Goal: Task Accomplishment & Management: Use online tool/utility

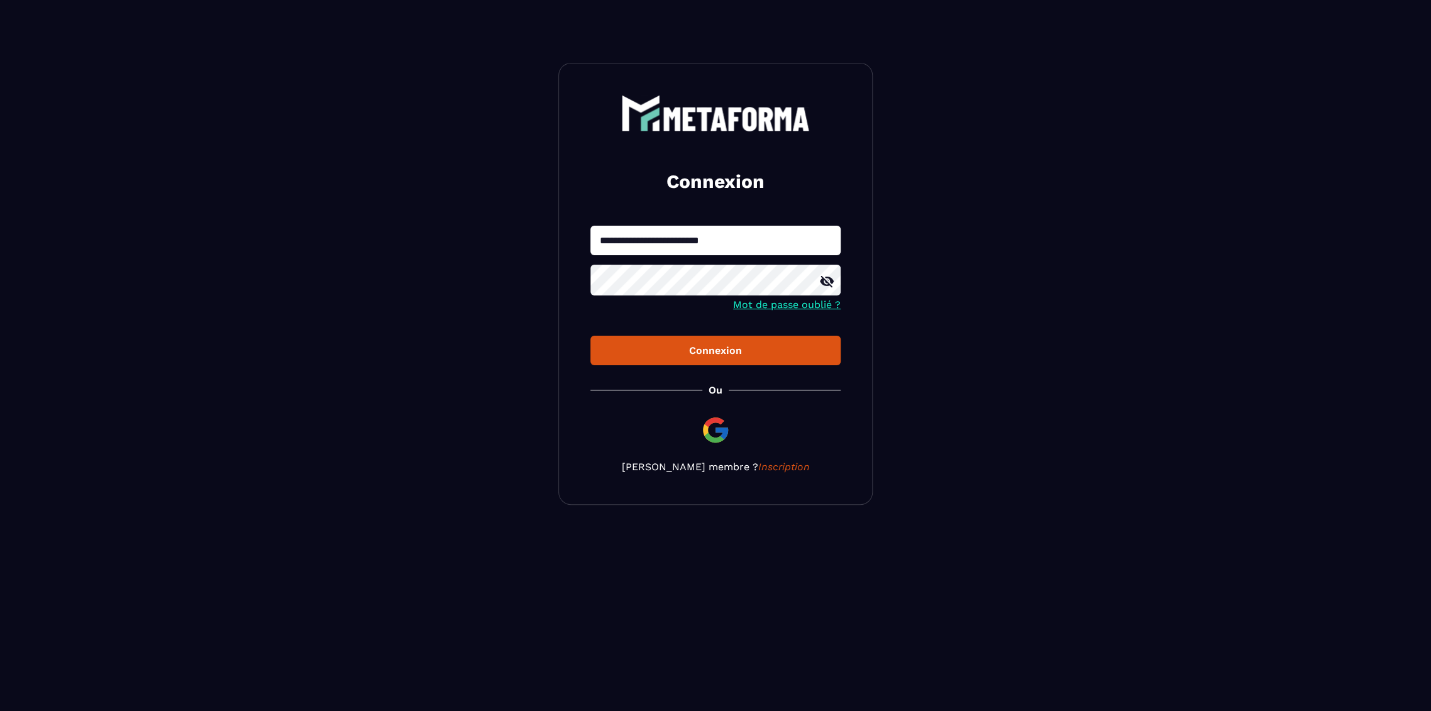
type input "**********"
click at [590, 336] on button "Connexion" at bounding box center [715, 351] width 250 height 30
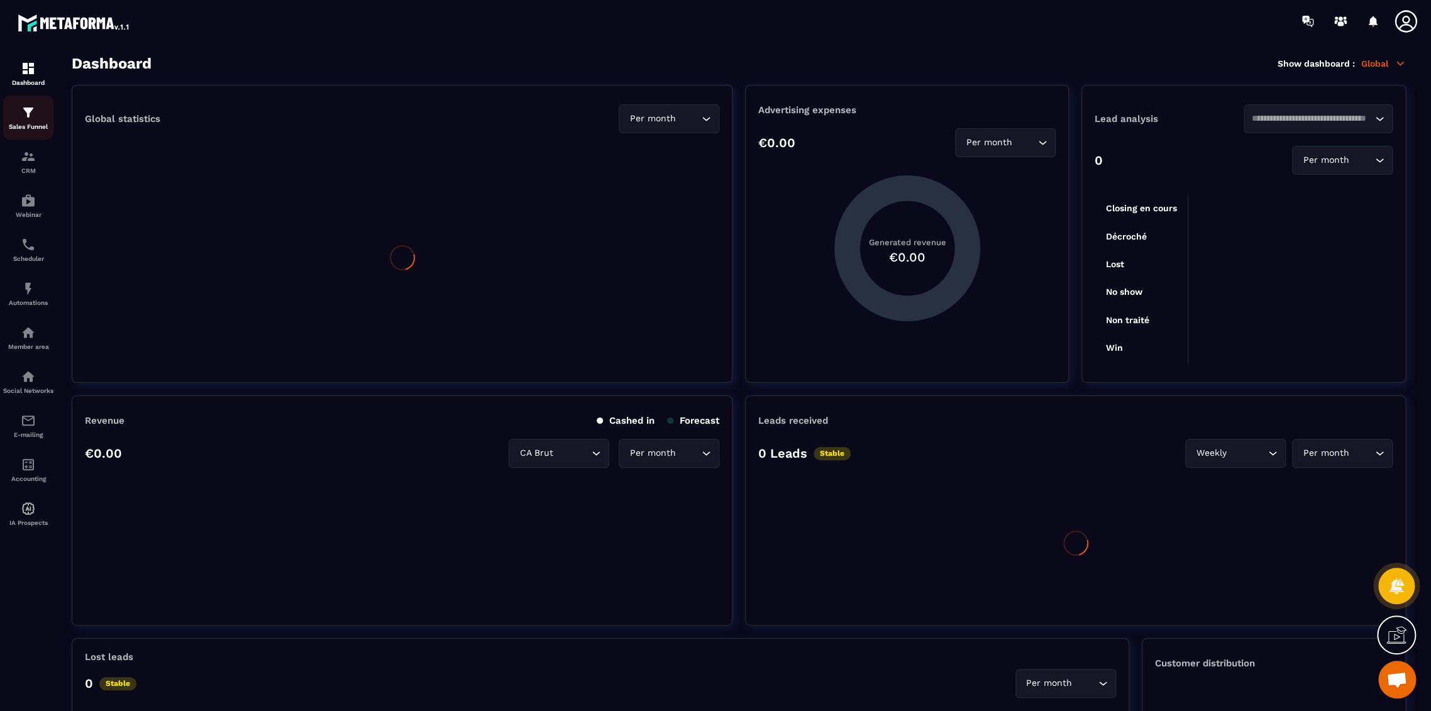
click at [26, 113] on img at bounding box center [28, 112] width 15 height 15
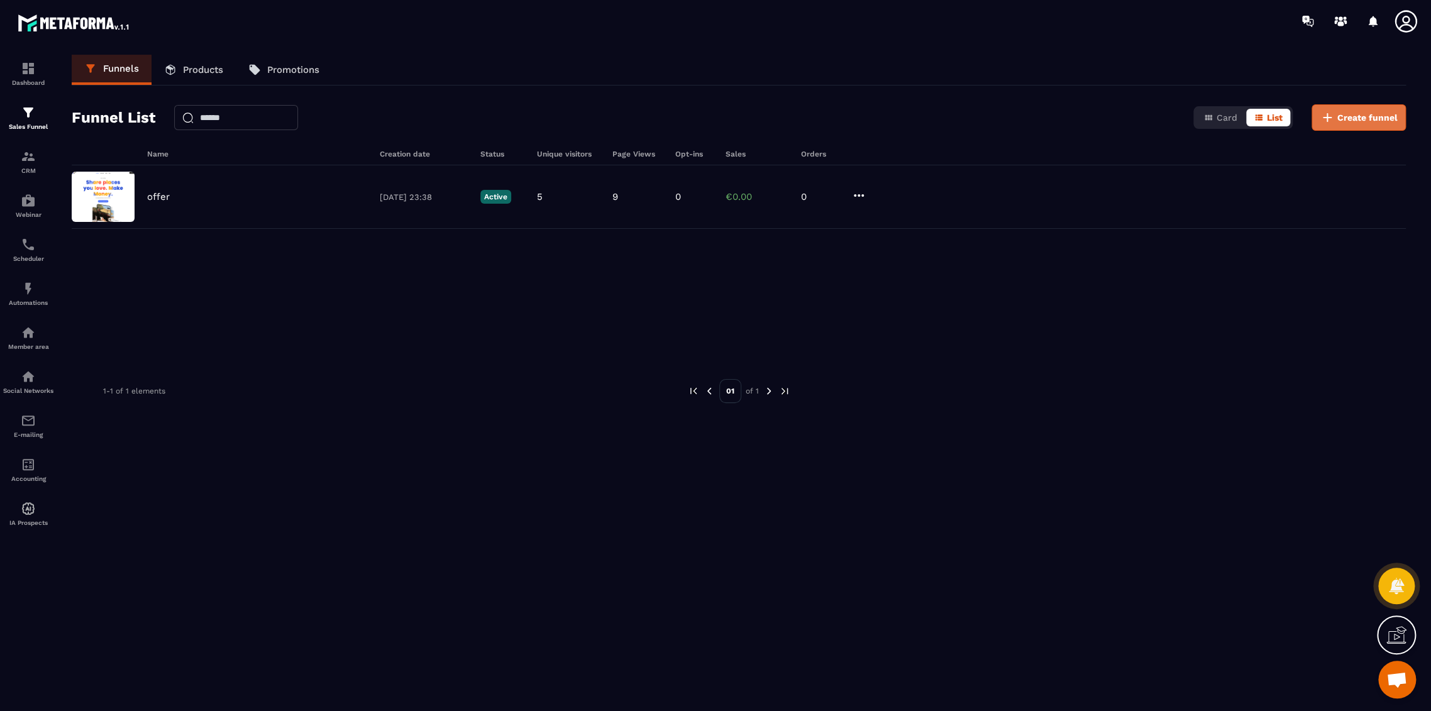
click at [1343, 114] on span "Create funnel" at bounding box center [1367, 117] width 60 height 13
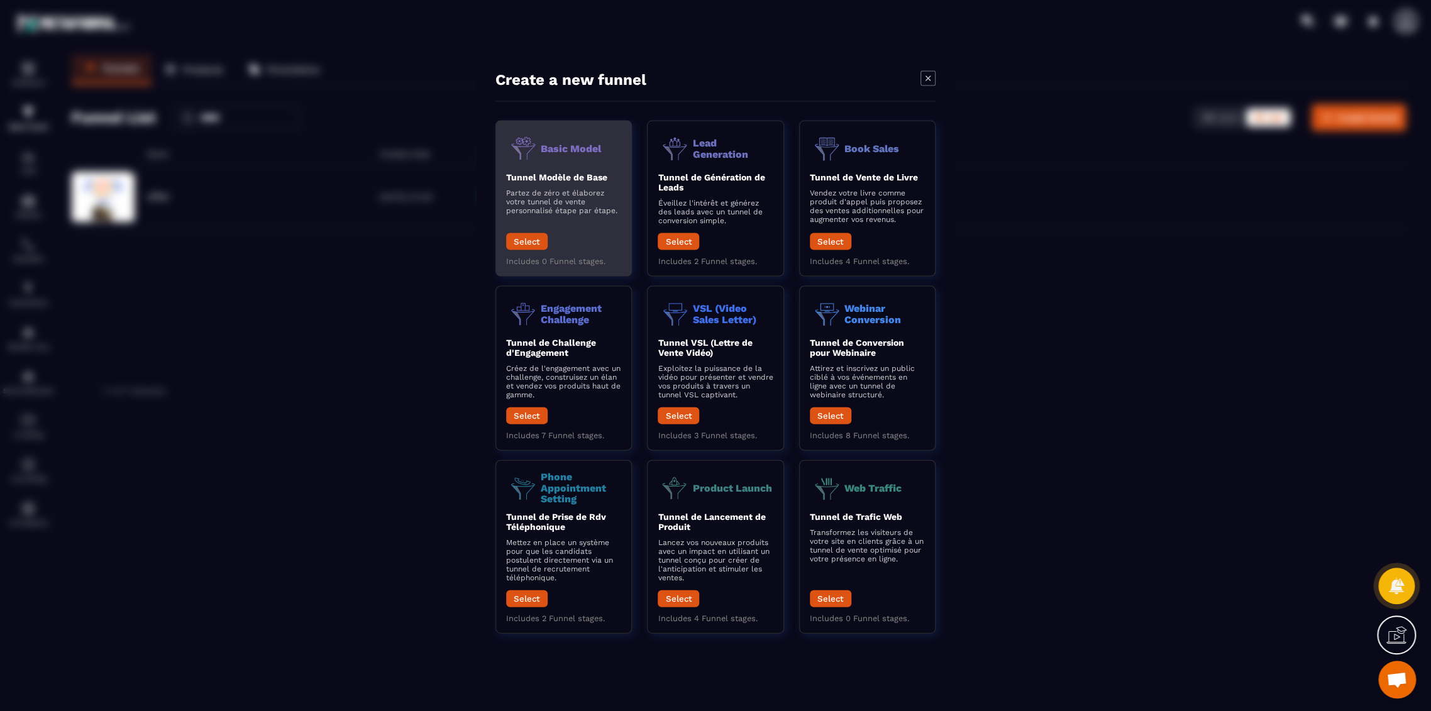
click at [549, 243] on div "Tunnel Modèle de Base Partez de zéro et élaborez votre tunnel de vente personna…" at bounding box center [563, 214] width 115 height 84
click at [531, 234] on button "Select" at bounding box center [526, 241] width 41 height 17
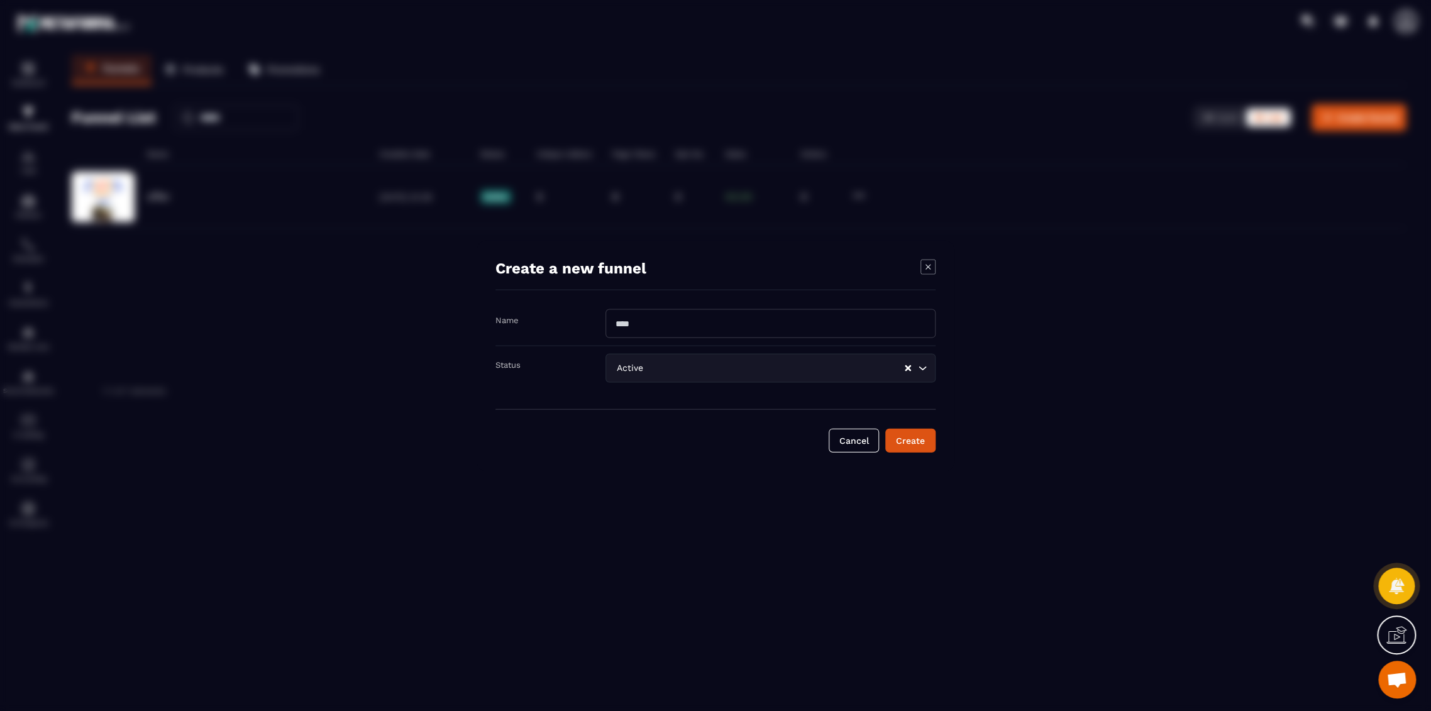
click at [764, 328] on input "Modal window" at bounding box center [770, 323] width 330 height 29
type input "**"
click at [910, 444] on div "Create" at bounding box center [910, 440] width 34 height 13
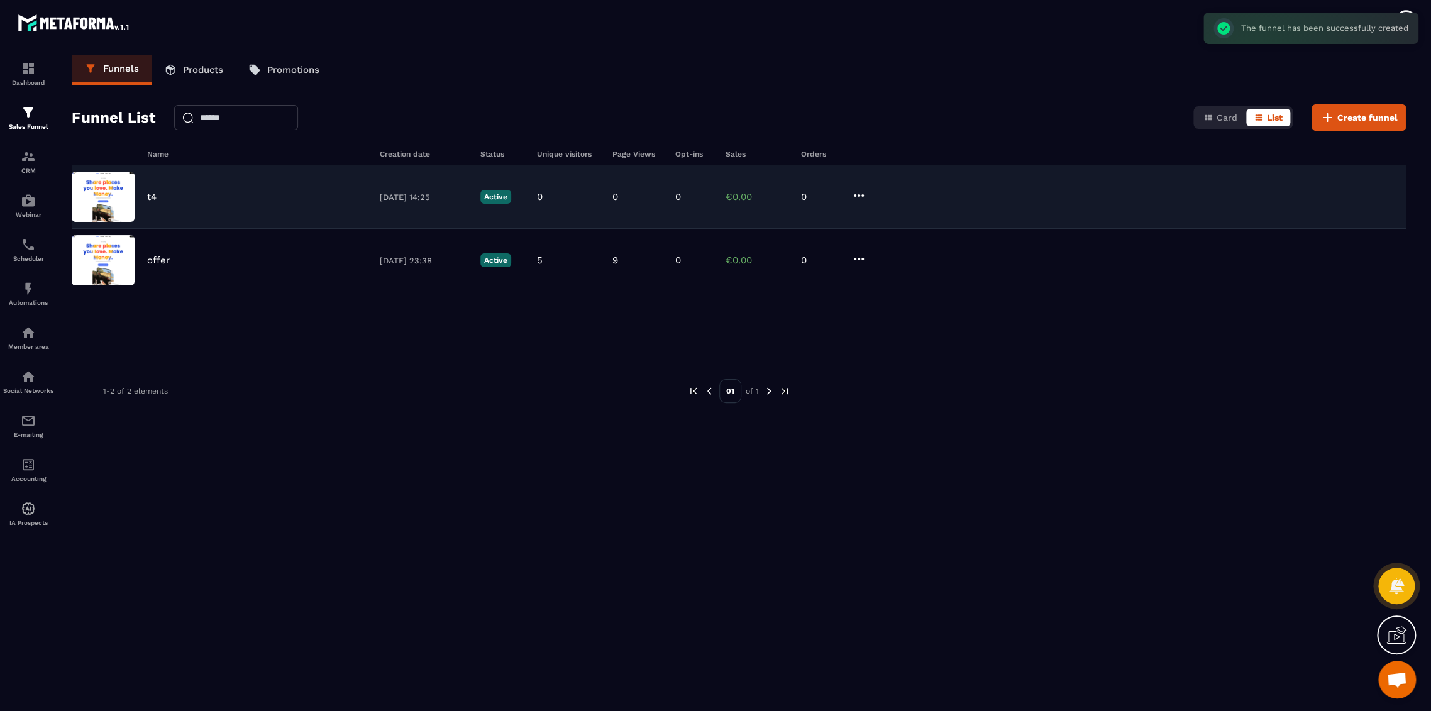
click at [267, 229] on div "t4 [DATE] 14:25 Active 0 0 0 €0.00 0" at bounding box center [739, 260] width 1334 height 63
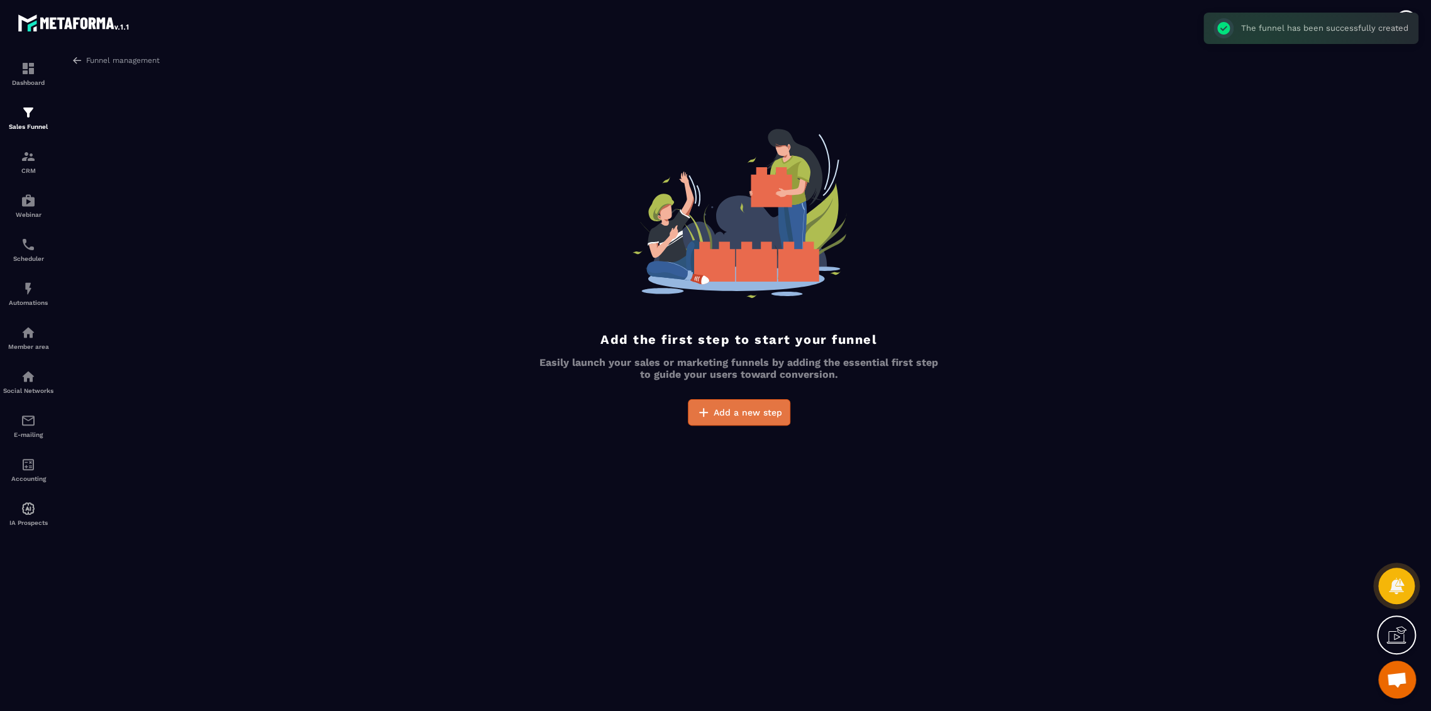
click at [718, 412] on span "Add a new step" at bounding box center [747, 412] width 69 height 13
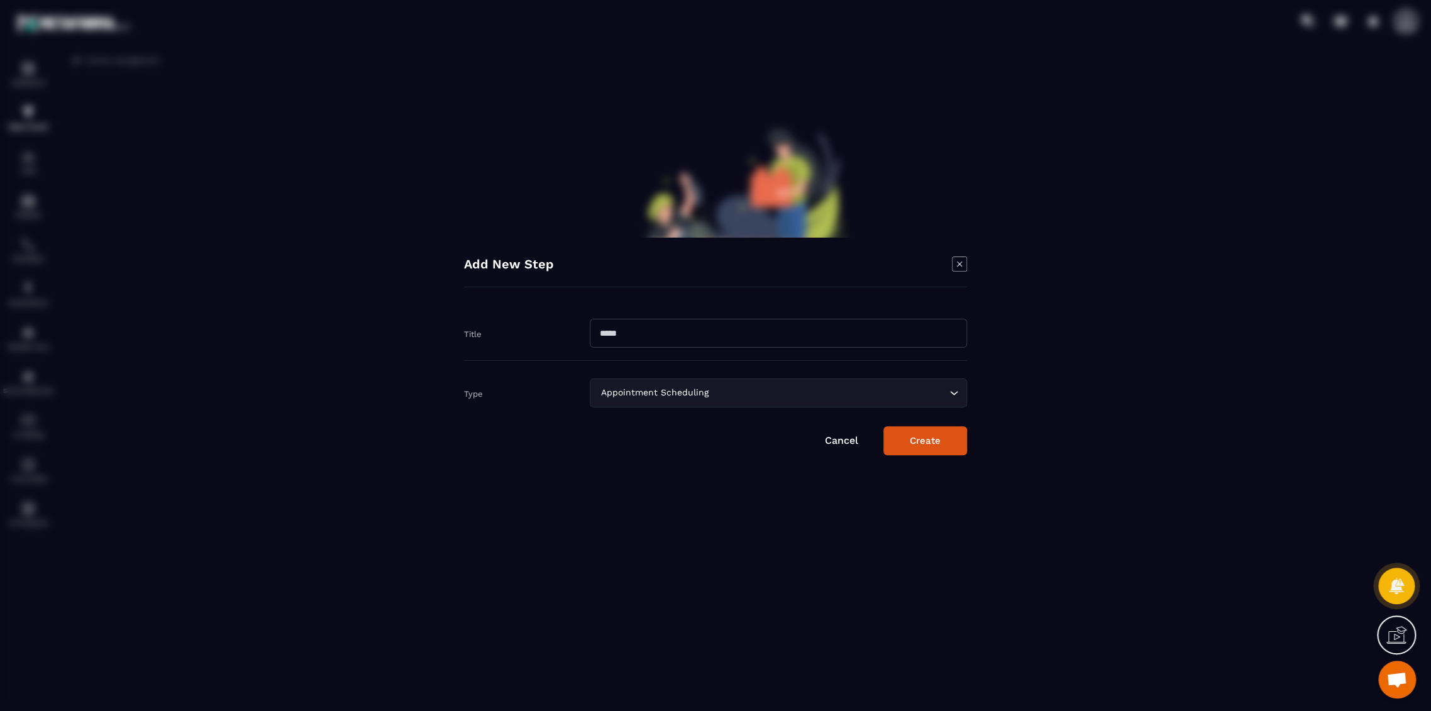
click at [605, 333] on input "Modal window" at bounding box center [778, 333] width 377 height 29
type input "*"
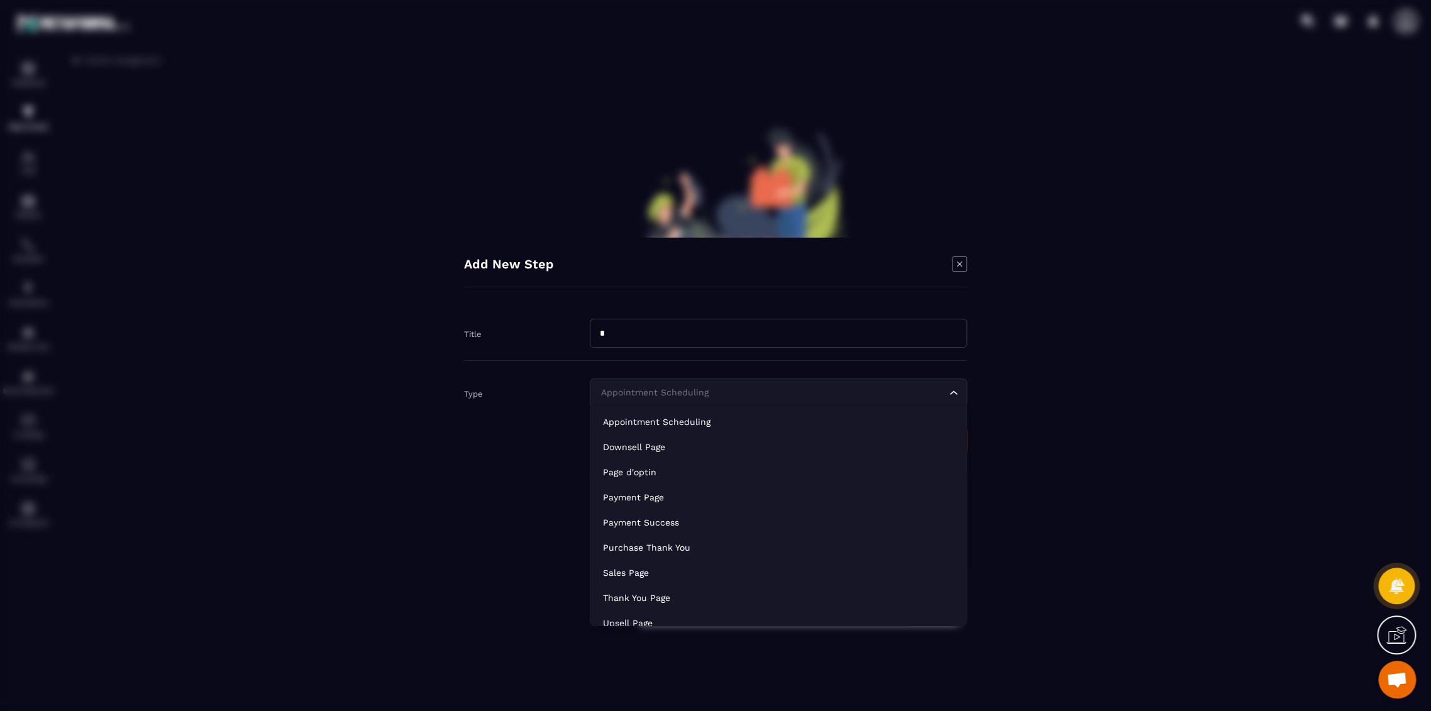
click at [615, 388] on div "Appointment Scheduling" at bounding box center [772, 393] width 351 height 14
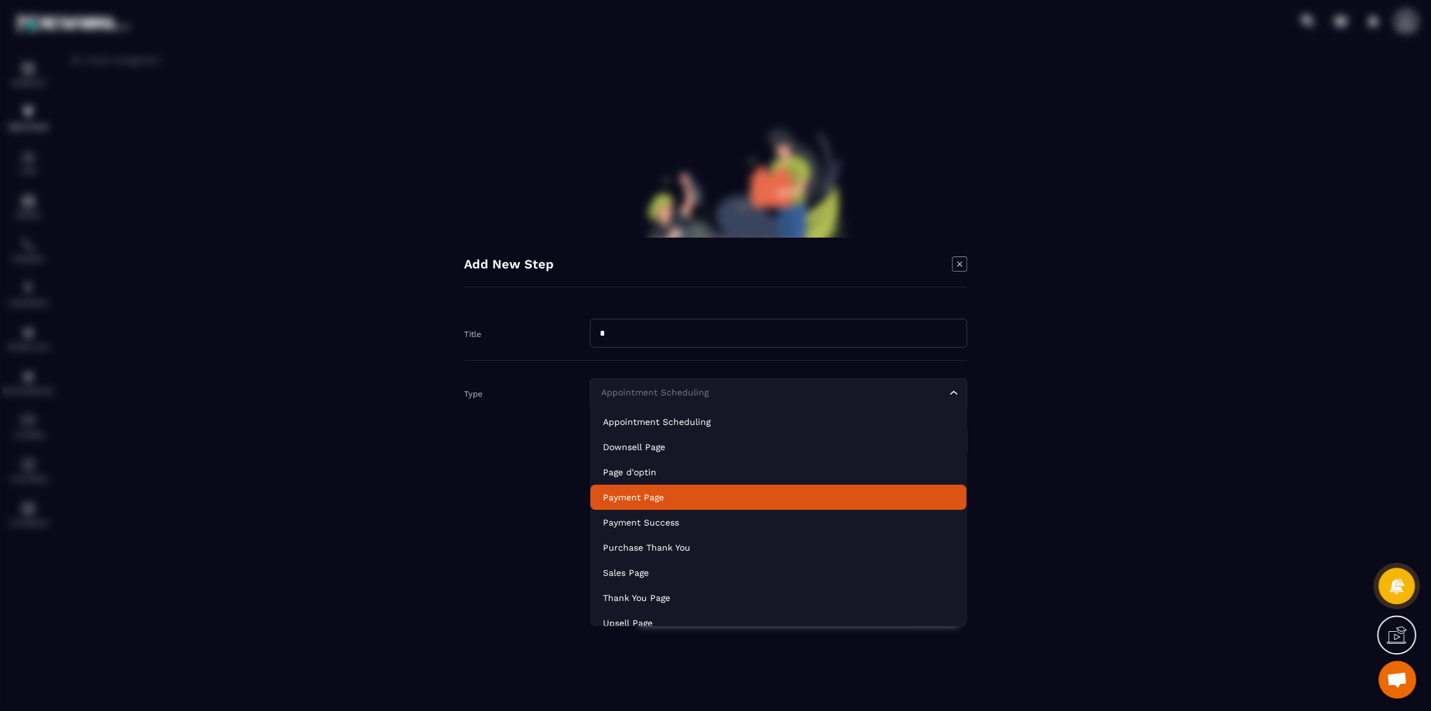
click at [634, 501] on p "Payment Page" at bounding box center [778, 497] width 351 height 13
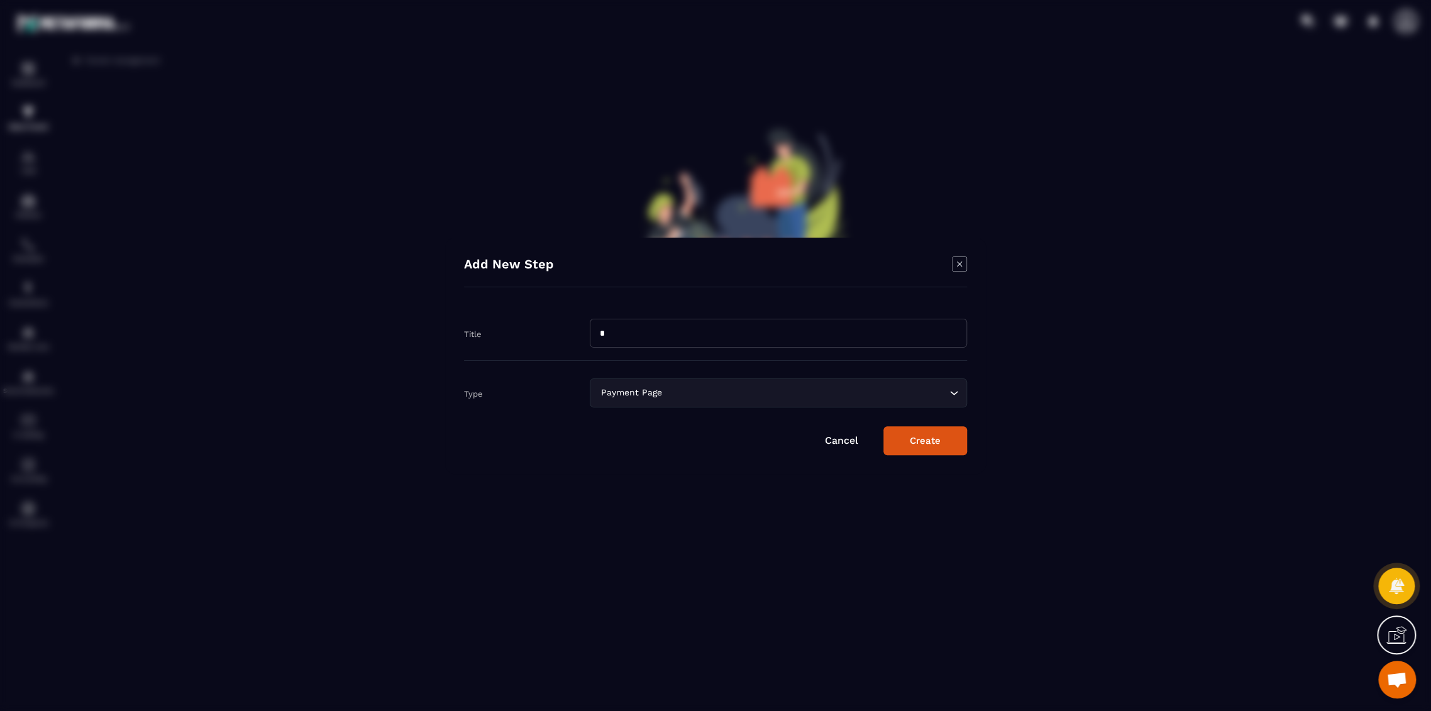
click at [927, 443] on button "Create" at bounding box center [925, 440] width 84 height 29
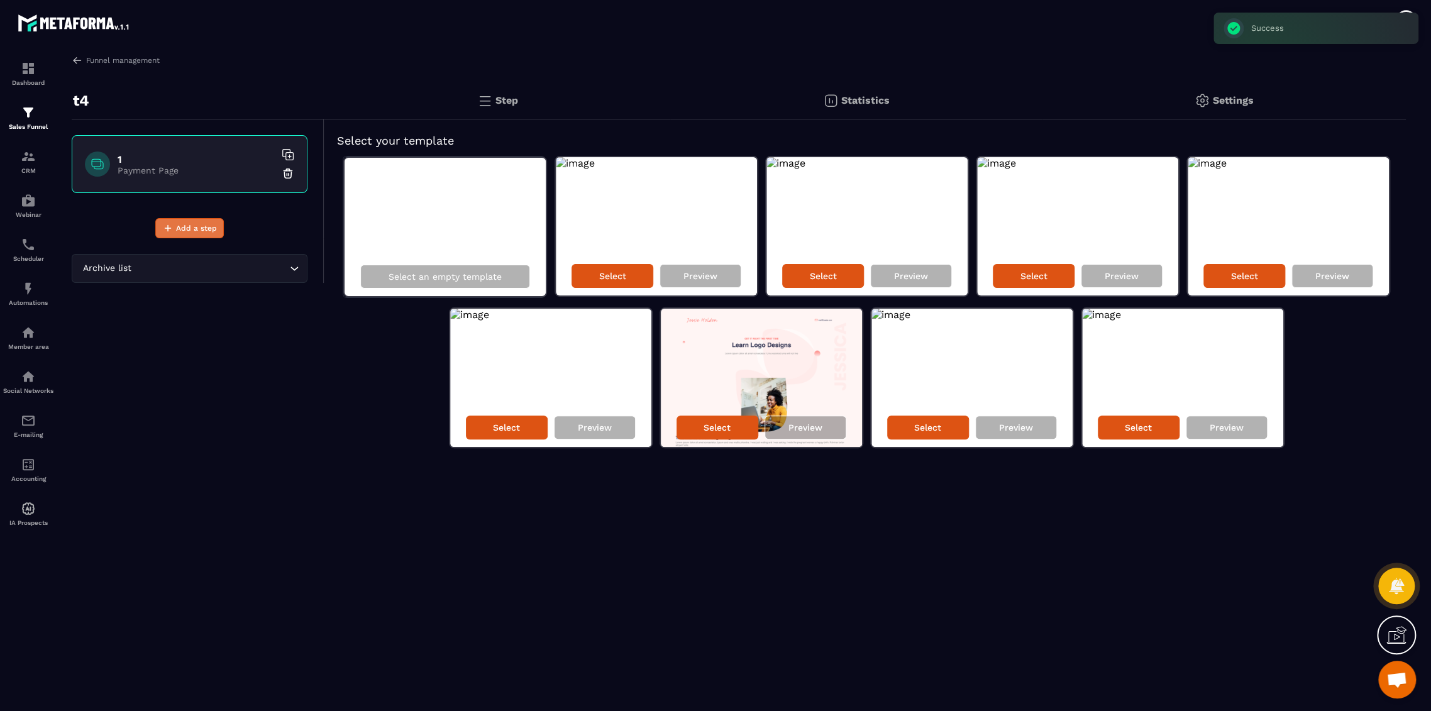
click at [206, 228] on span "Add a step" at bounding box center [196, 228] width 41 height 13
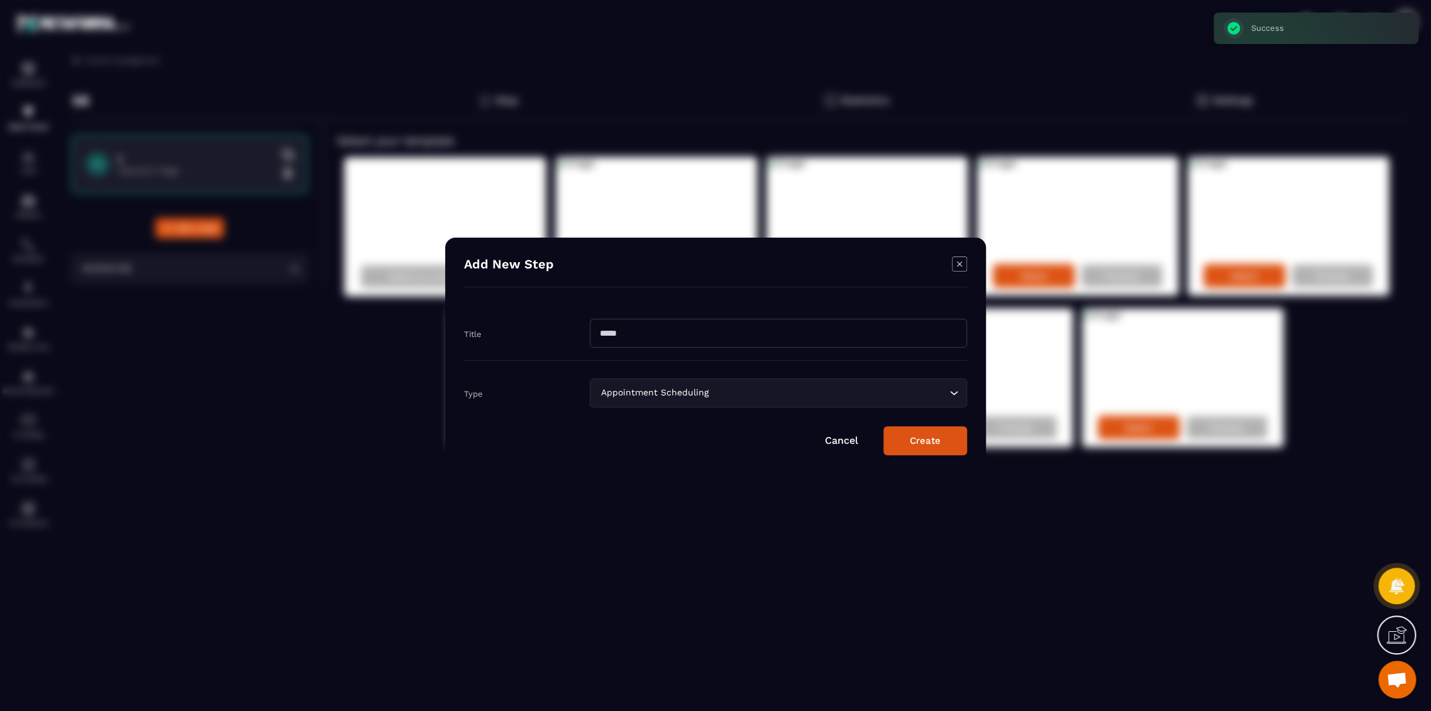
click at [640, 340] on input "Modal window" at bounding box center [778, 333] width 377 height 29
type input "*"
click at [850, 394] on input "Search for option" at bounding box center [828, 393] width 235 height 14
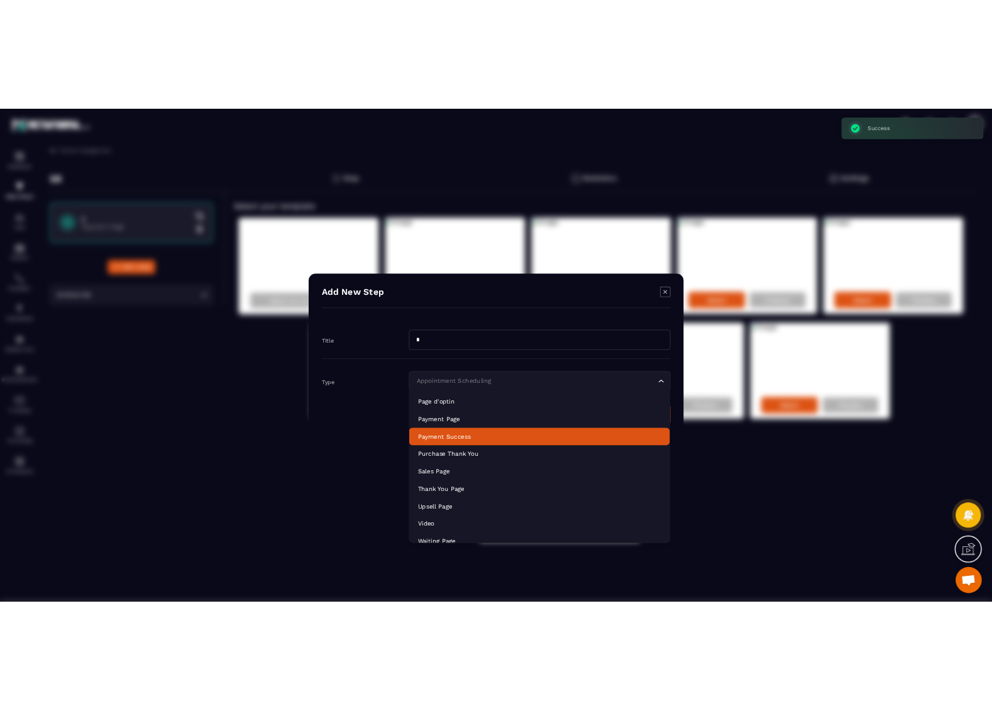
scroll to position [70, 0]
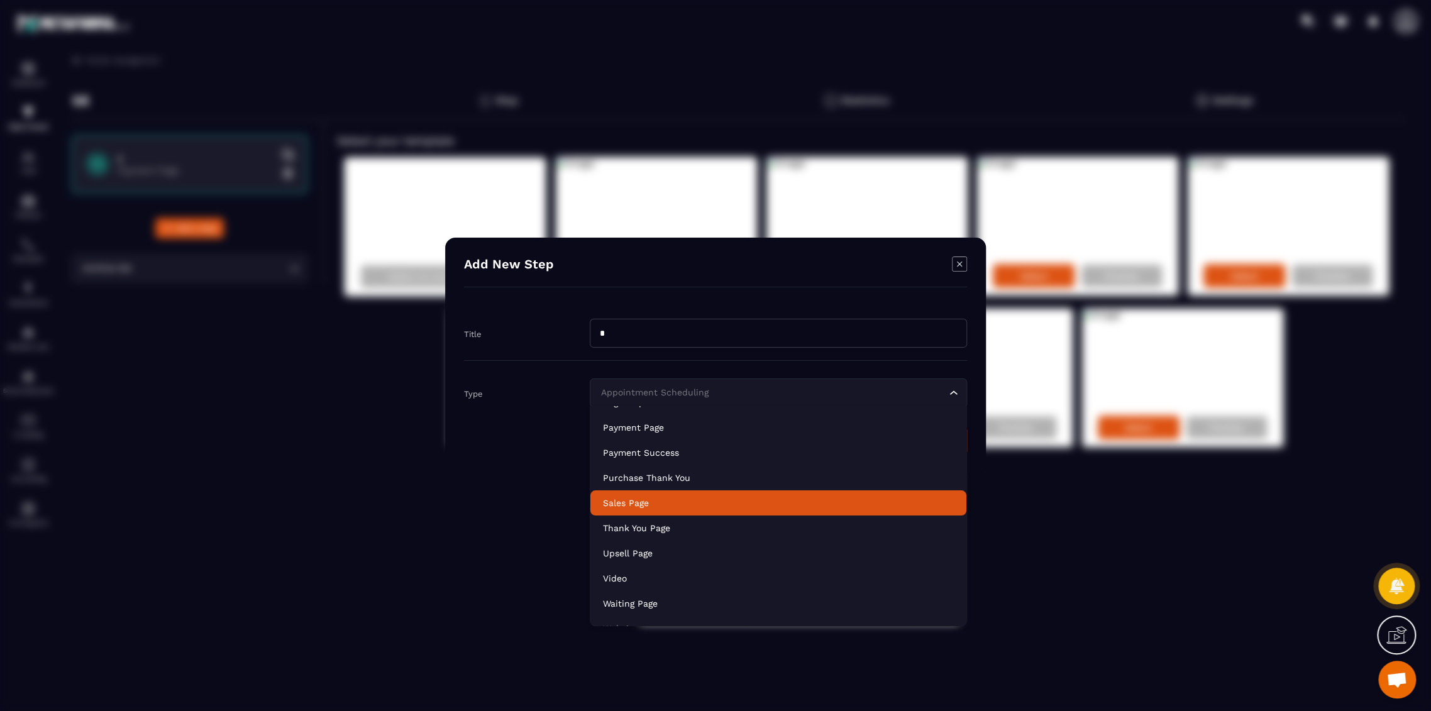
click at [652, 499] on p "Sales Page" at bounding box center [778, 503] width 351 height 13
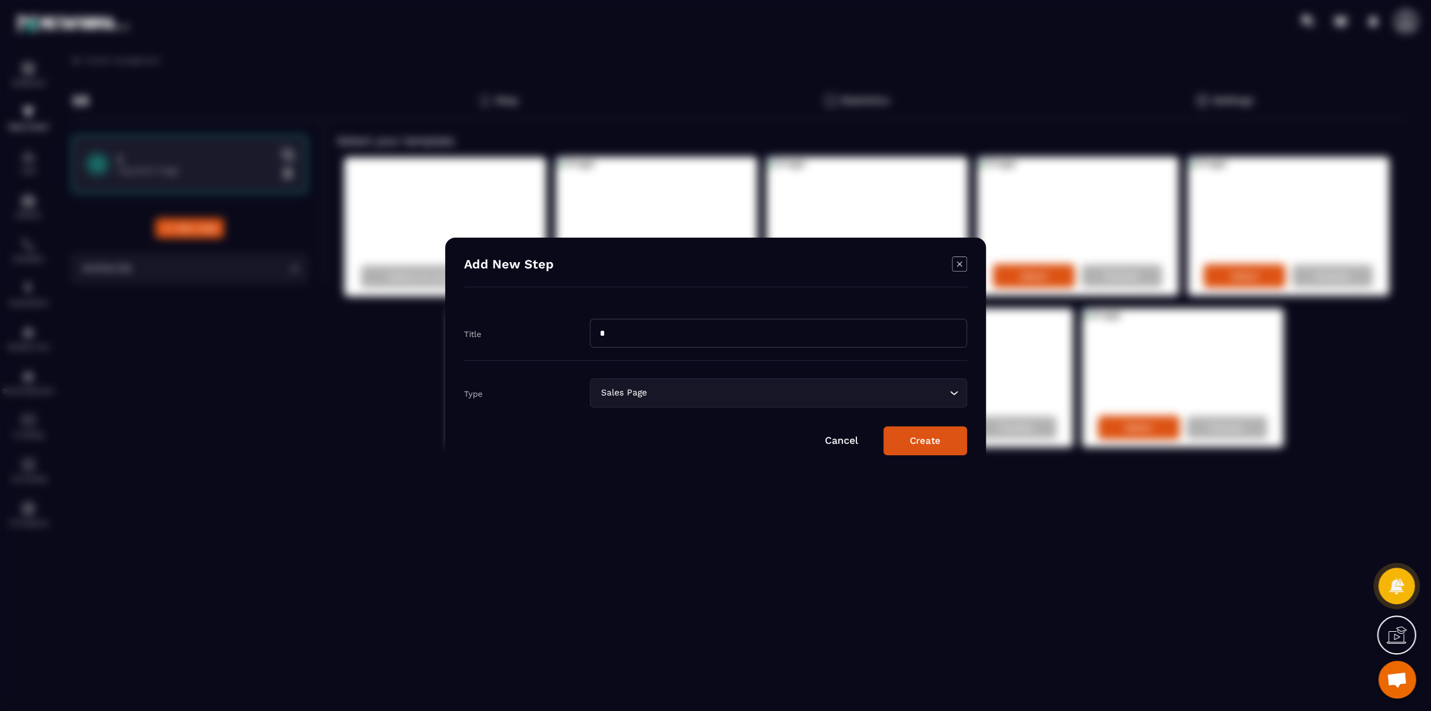
click at [940, 434] on button "Create" at bounding box center [925, 440] width 84 height 29
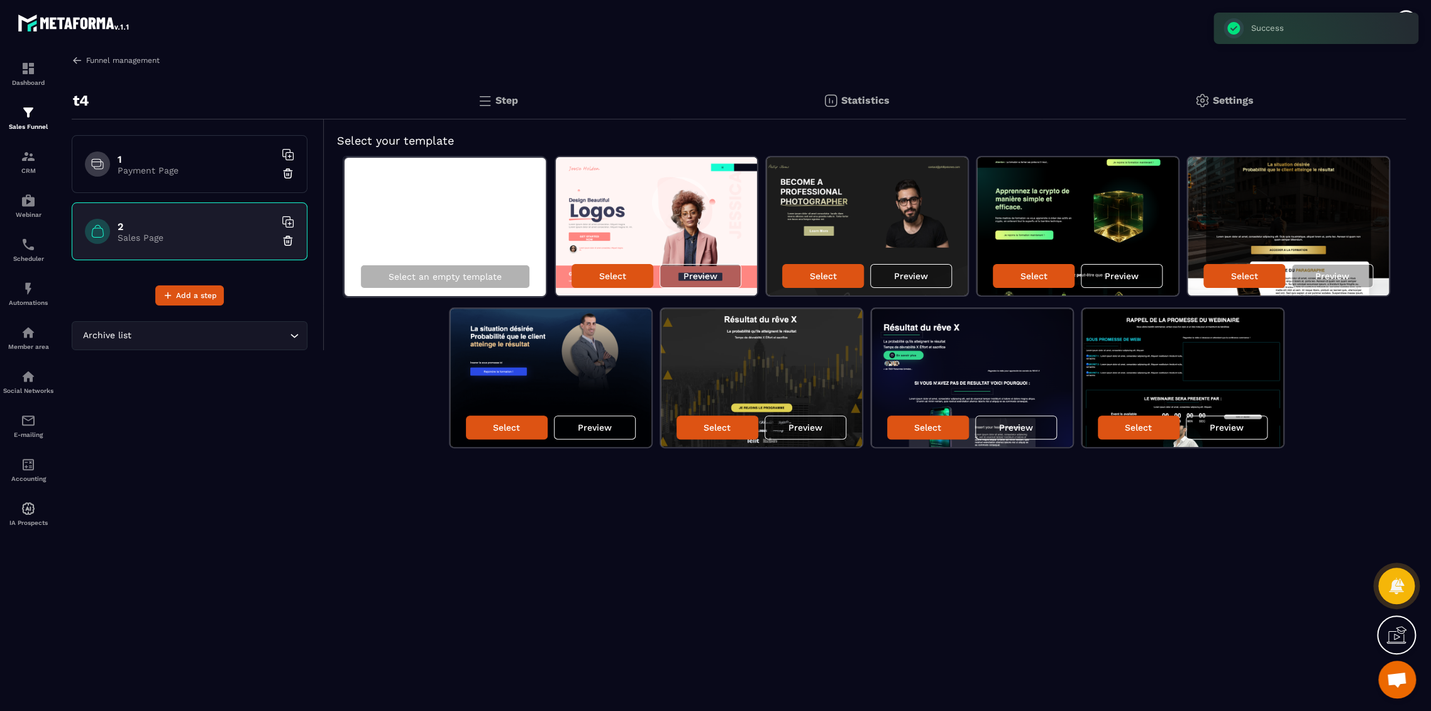
click at [106, 59] on link "Funnel management" at bounding box center [116, 60] width 88 height 11
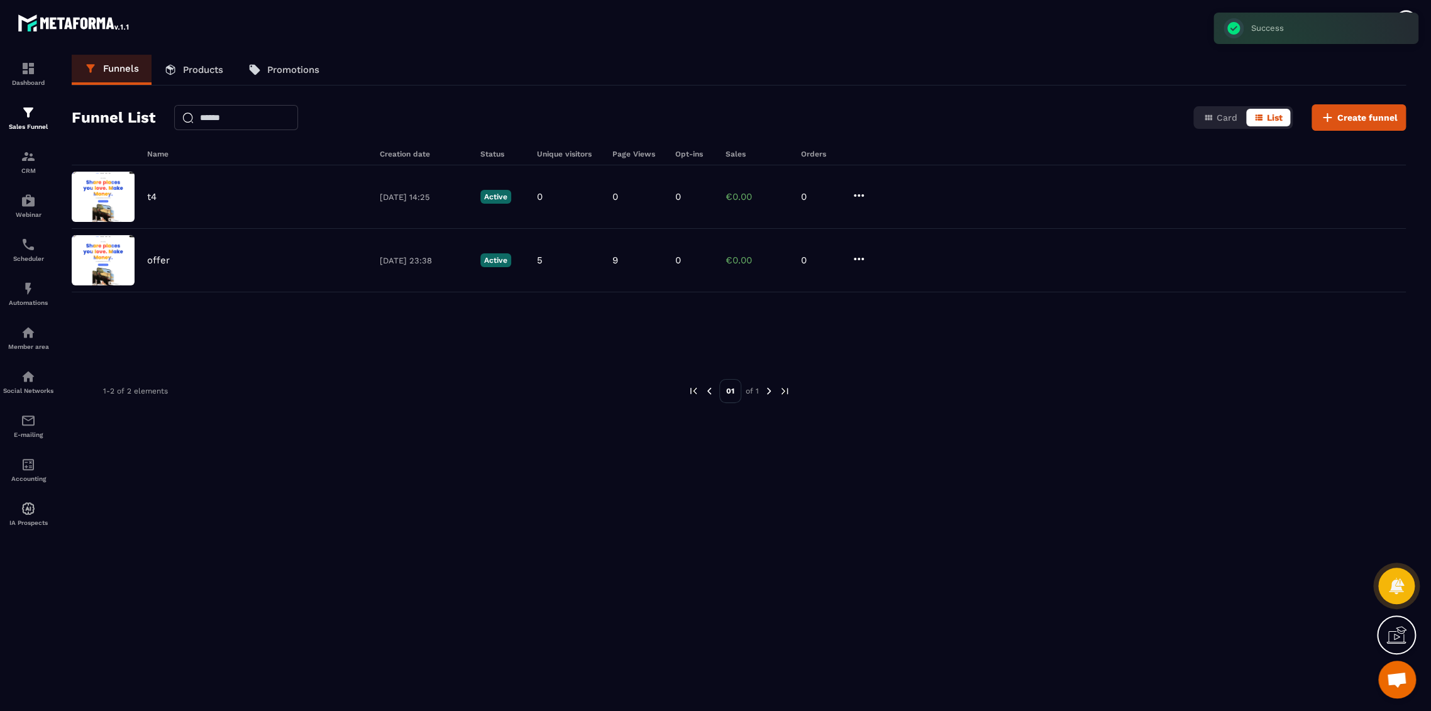
click at [205, 70] on p "Products" at bounding box center [203, 69] width 40 height 11
click at [201, 72] on p "Products" at bounding box center [203, 69] width 40 height 11
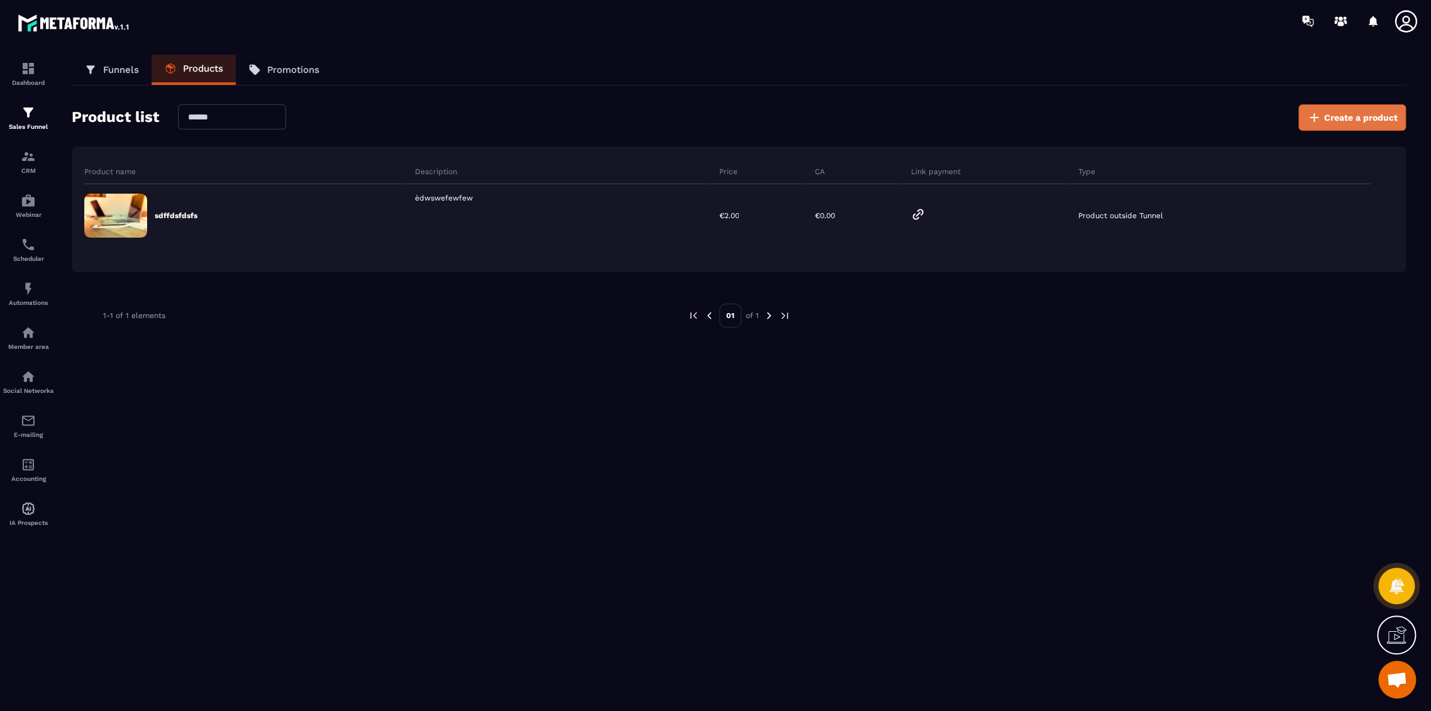
click at [1343, 119] on span "Create a product" at bounding box center [1361, 117] width 74 height 13
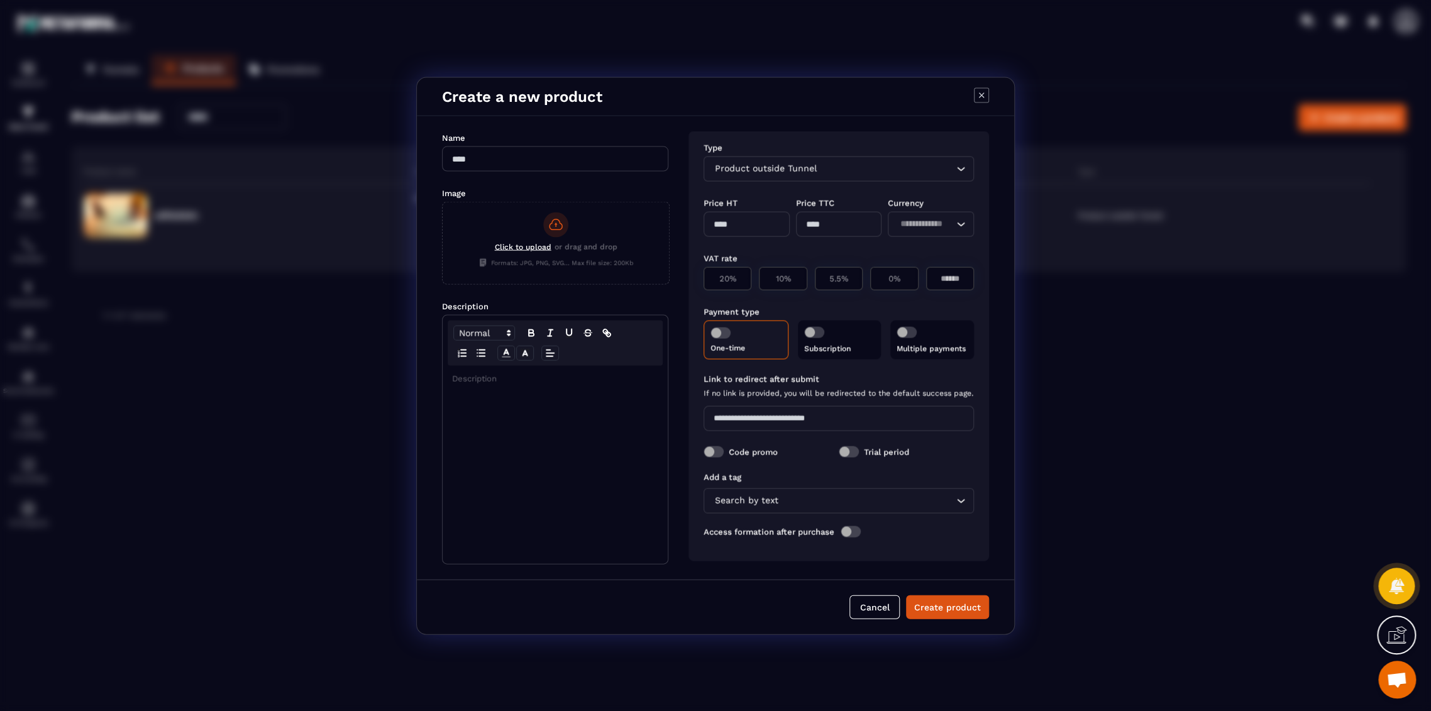
click at [773, 162] on div "Product outside Tunnel" at bounding box center [832, 169] width 244 height 14
type input "*"
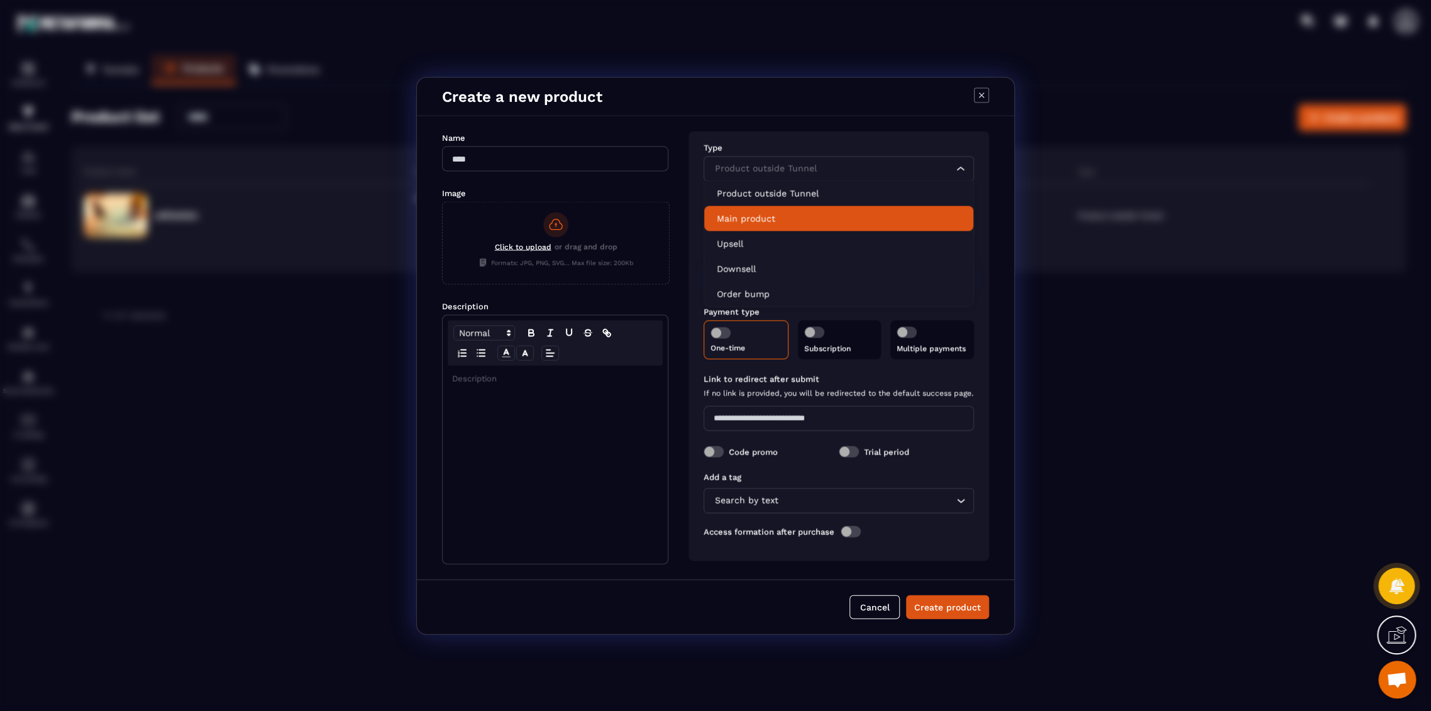
click at [748, 217] on p "Main product" at bounding box center [839, 218] width 244 height 13
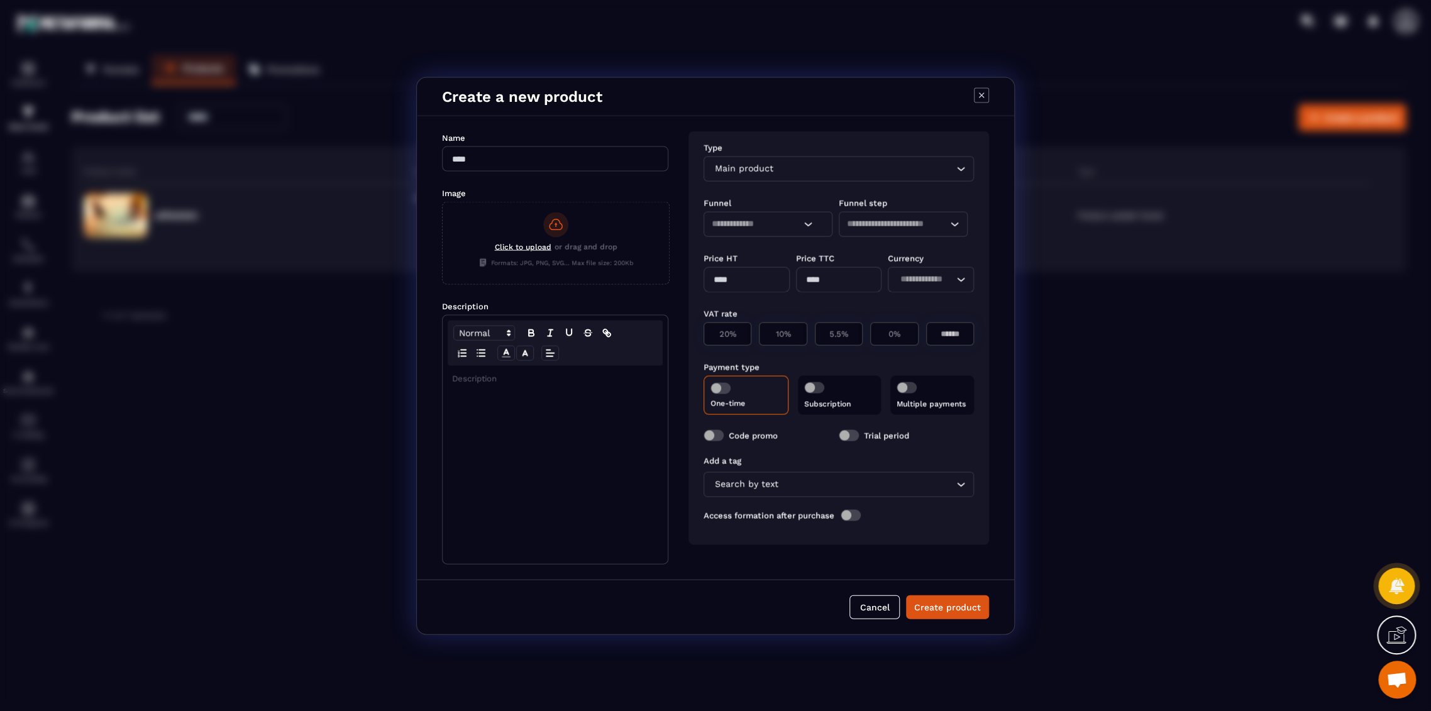
click at [749, 224] on input "Search for option" at bounding box center [756, 224] width 89 height 14
click at [746, 248] on p "t4" at bounding box center [768, 248] width 102 height 13
click at [884, 221] on input "Search for option" at bounding box center [897, 224] width 100 height 14
click at [877, 250] on p "1" at bounding box center [903, 248] width 102 height 13
click at [761, 283] on input "Modal window" at bounding box center [746, 279] width 86 height 25
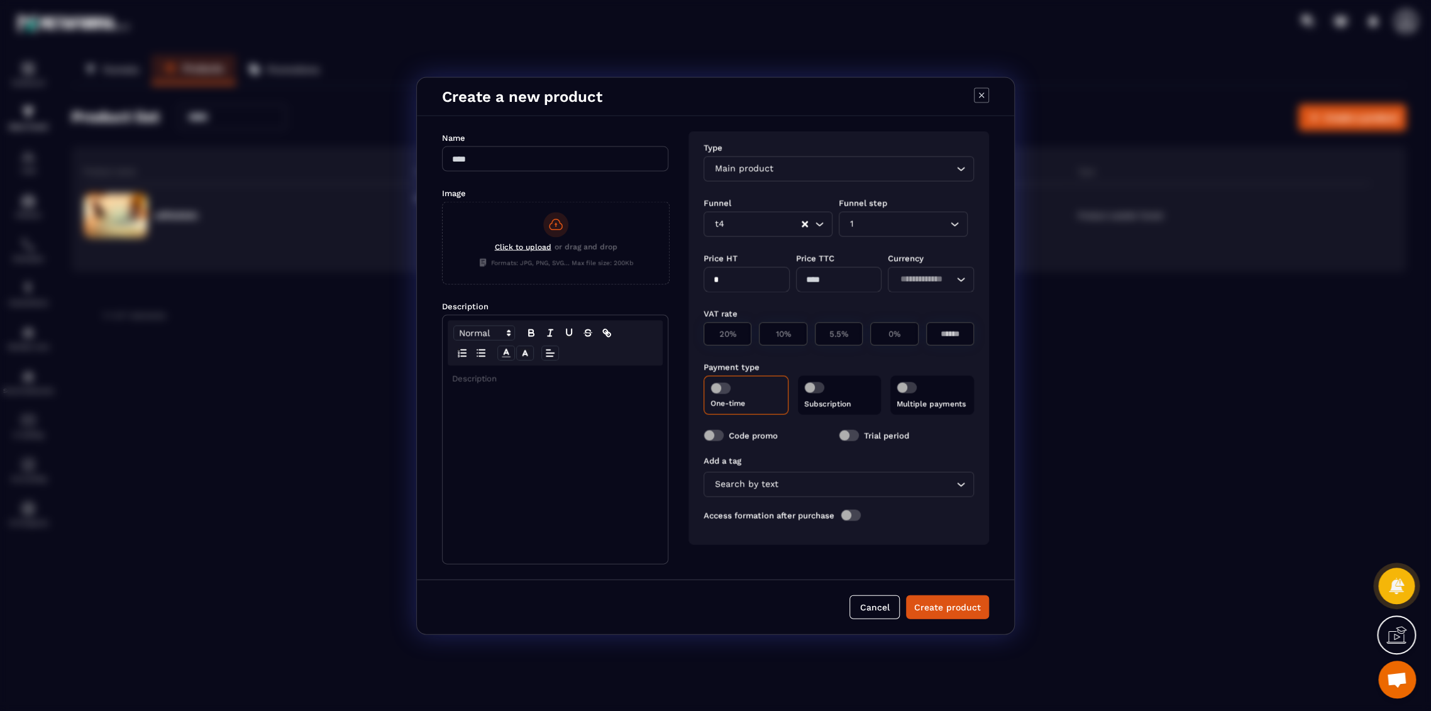
type input "*"
click at [881, 355] on div "Payment type One-time Subscription Multiple payments" at bounding box center [838, 387] width 270 height 69
click at [926, 327] on div "0%" at bounding box center [950, 333] width 48 height 23
type input "*"
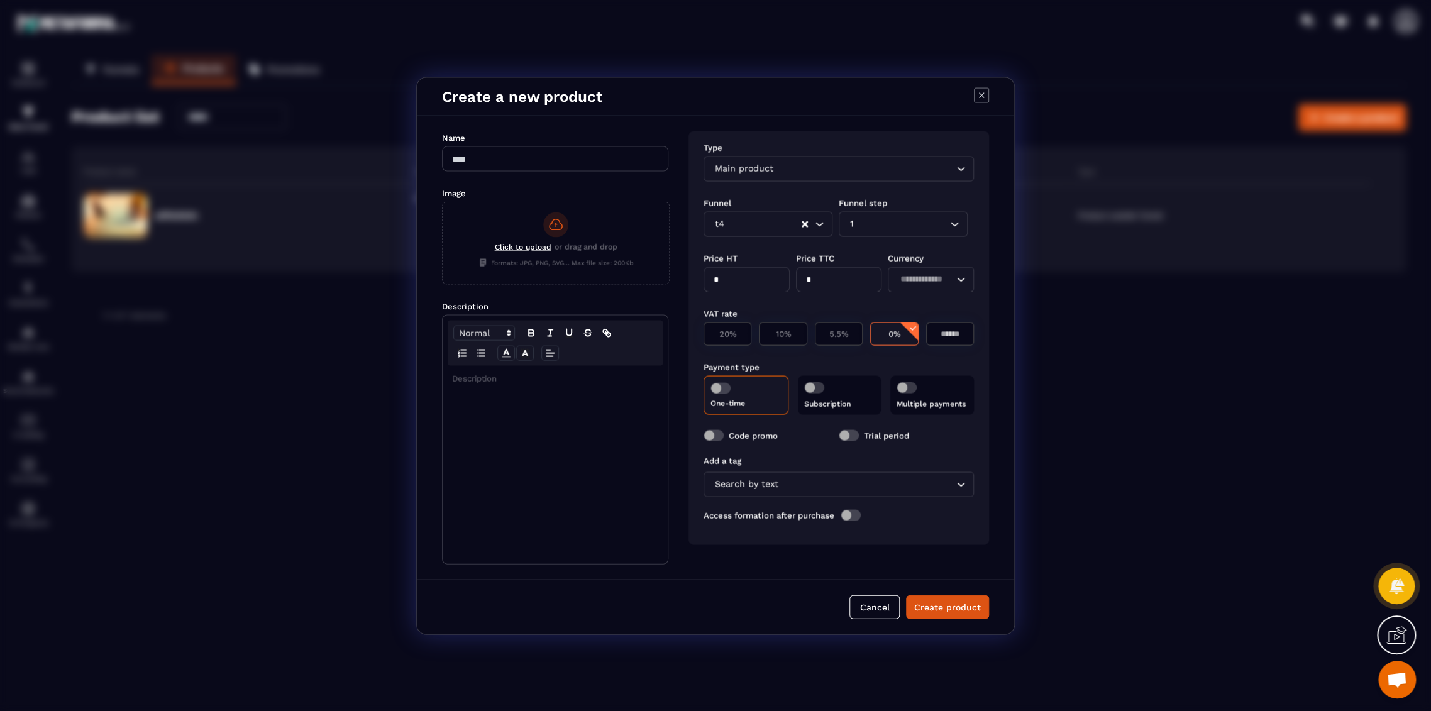
click at [715, 387] on span "Modal window" at bounding box center [720, 387] width 20 height 11
click at [954, 597] on button "Create product" at bounding box center [947, 607] width 83 height 24
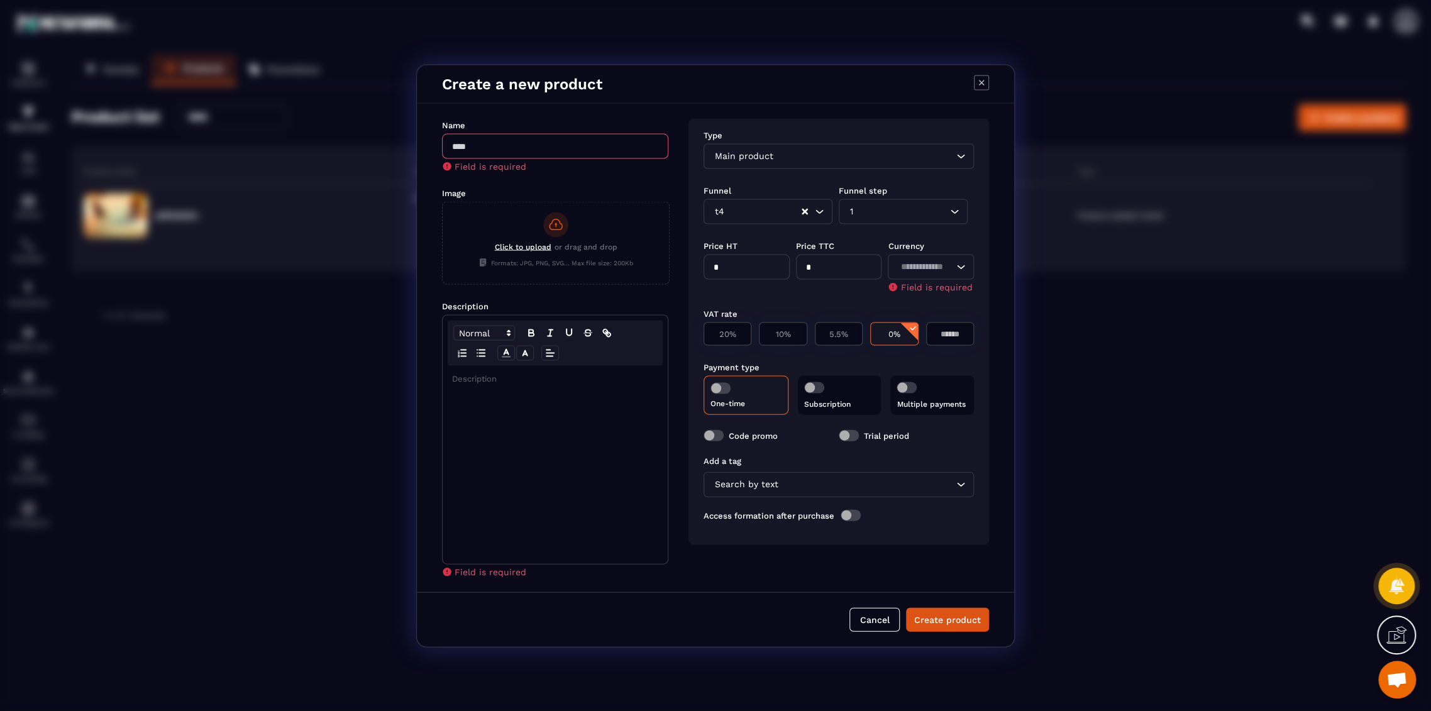
click at [598, 140] on input "Modal window" at bounding box center [555, 145] width 226 height 25
type input "*"
click at [525, 406] on div "Modal window" at bounding box center [555, 464] width 225 height 198
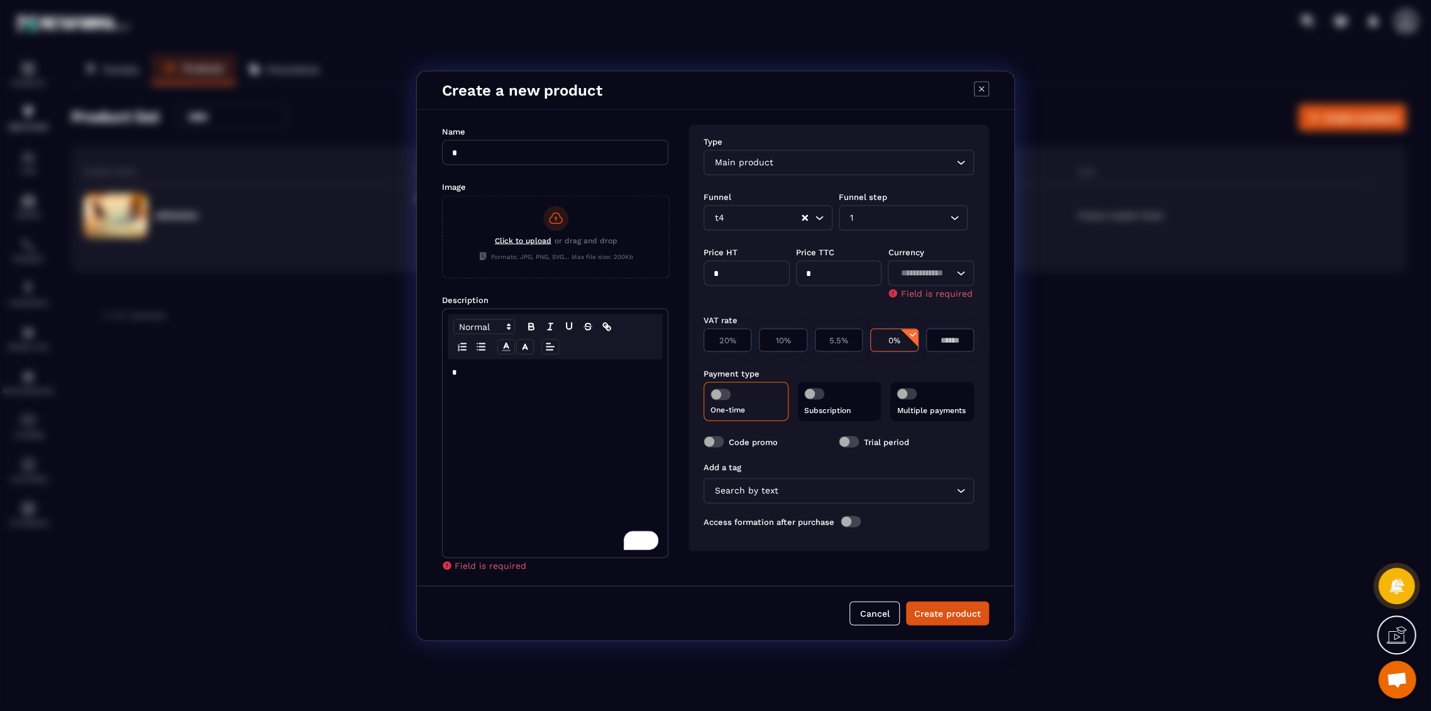
click at [915, 270] on input "Search for option" at bounding box center [924, 273] width 57 height 14
type input "*"
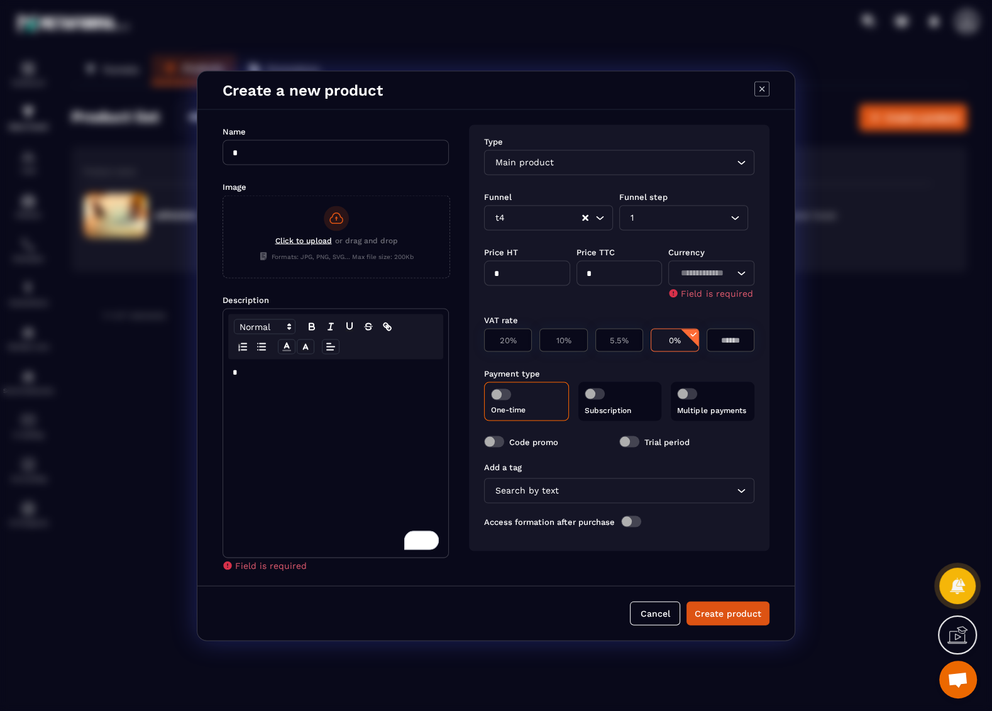
click at [704, 271] on input "Search for option" at bounding box center [704, 273] width 57 height 14
type input "*"
click at [761, 96] on div "Modal window" at bounding box center [761, 90] width 15 height 18
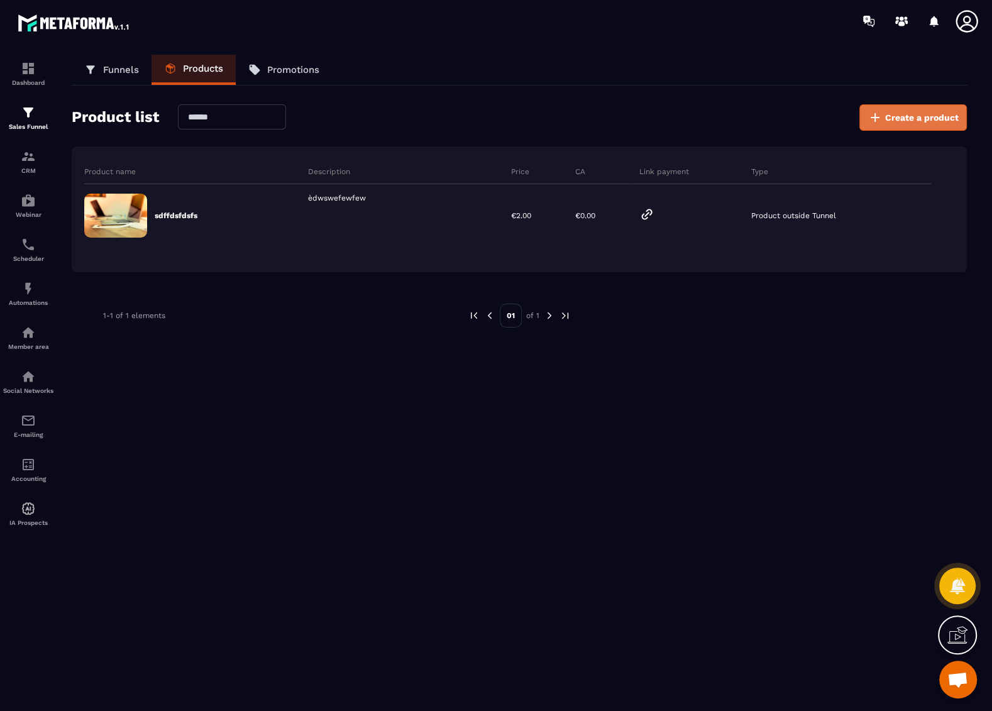
click at [916, 113] on span "Create a product" at bounding box center [922, 117] width 74 height 13
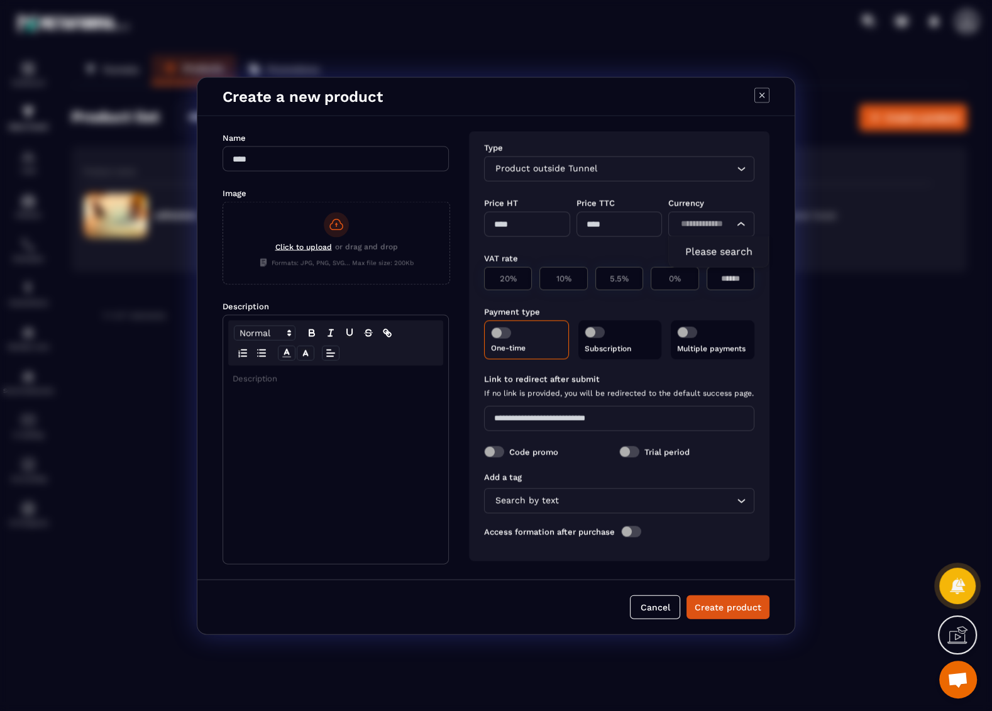
click at [697, 226] on input "Search for option" at bounding box center [704, 224] width 57 height 14
